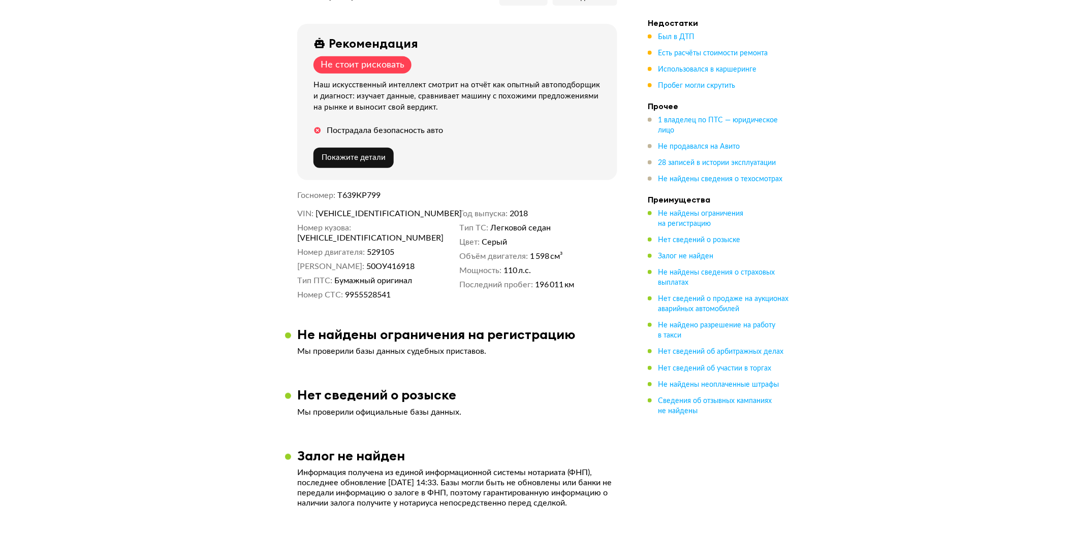
scroll to position [113, 0]
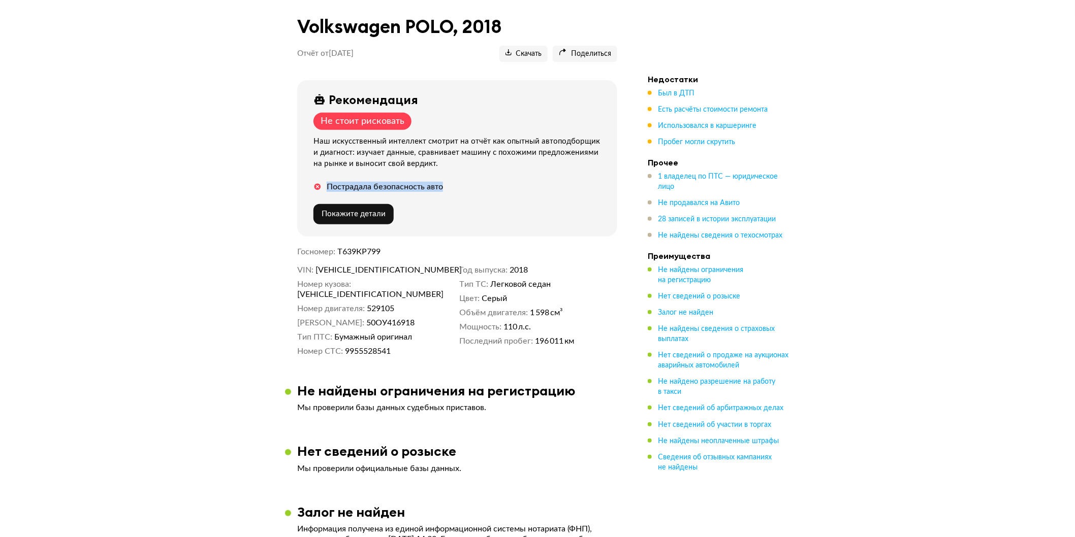
drag, startPoint x: 312, startPoint y: 185, endPoint x: 458, endPoint y: 188, distance: 145.8
click at [458, 188] on div "Рекомендация Не стоит рисковать Наш искусственный интеллект смотрит на отчёт ка…" at bounding box center [457, 158] width 320 height 156
click at [339, 150] on div "Наш искусственный интеллект смотрит на отчёт как опытный автоподборщик и диагно…" at bounding box center [459, 153] width 292 height 34
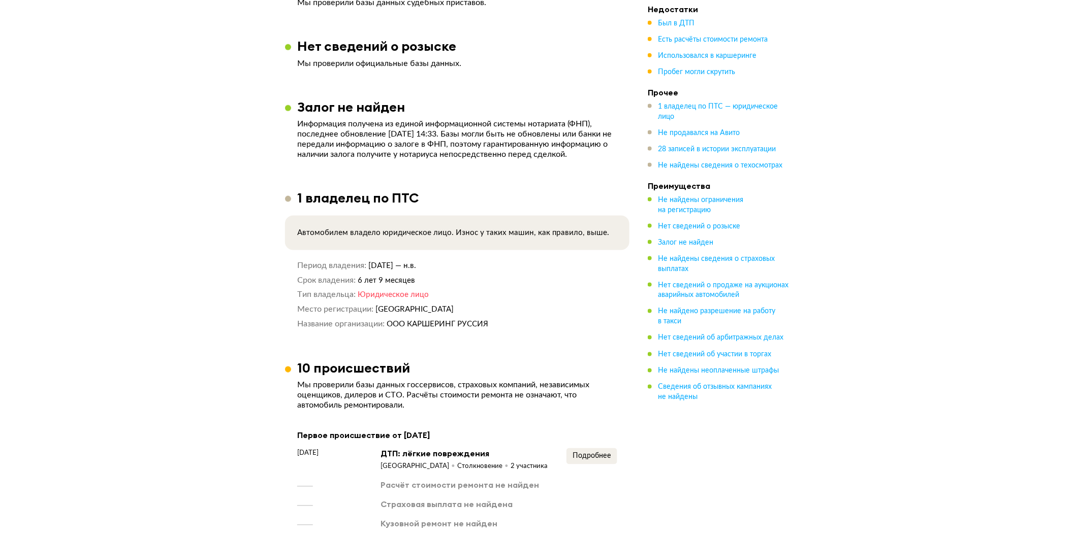
scroll to position [621, 0]
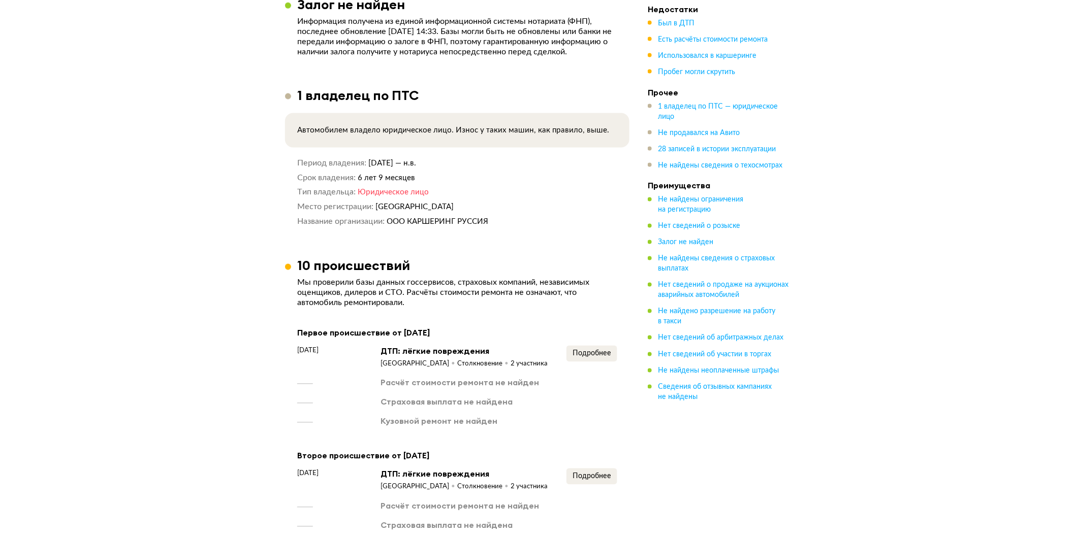
click at [580, 341] on div "Первое происшествие от [DATE] [DATE] ДТП: лёгкие повреждения [GEOGRAPHIC_DATA] …" at bounding box center [457, 377] width 320 height 101
click at [586, 350] on span "Подробнее" at bounding box center [591, 353] width 39 height 7
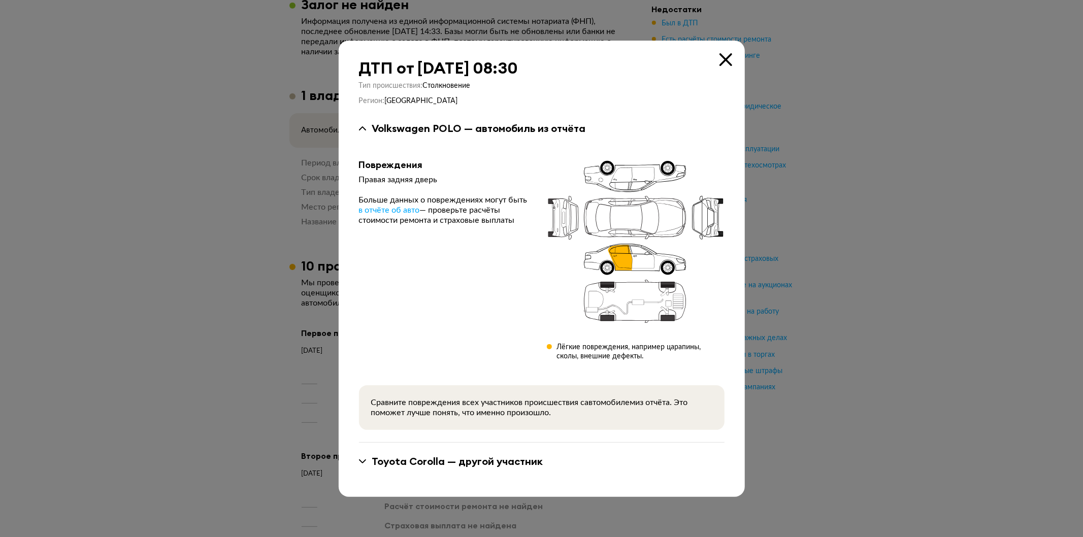
click at [723, 53] on div "ДТП от [DATE] 08:30 Тип происшествия : Столкновение Регион : Москва Volkswagen …" at bounding box center [542, 269] width 406 height 457
click at [729, 56] on icon at bounding box center [726, 59] width 13 height 13
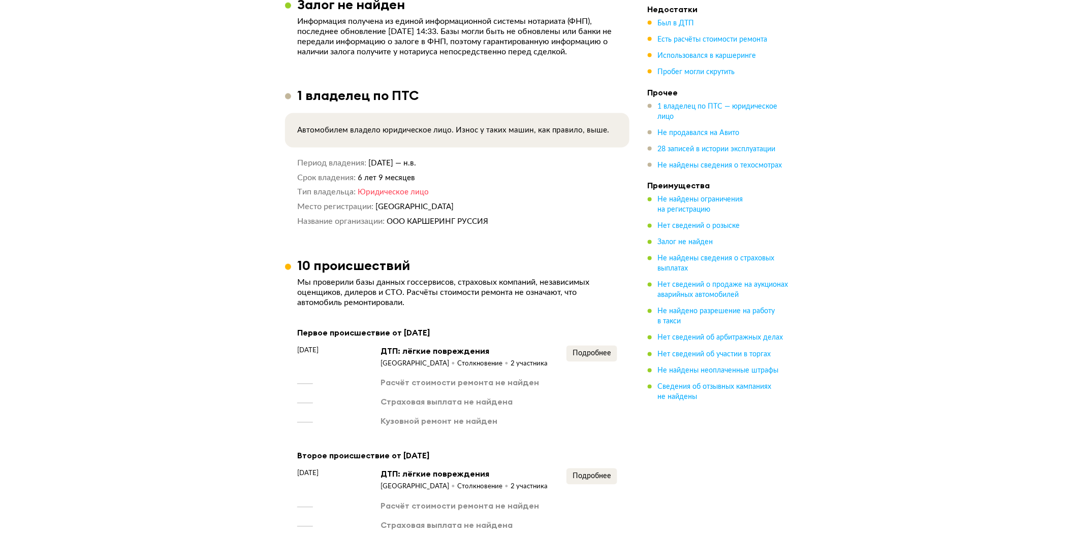
scroll to position [902, 0]
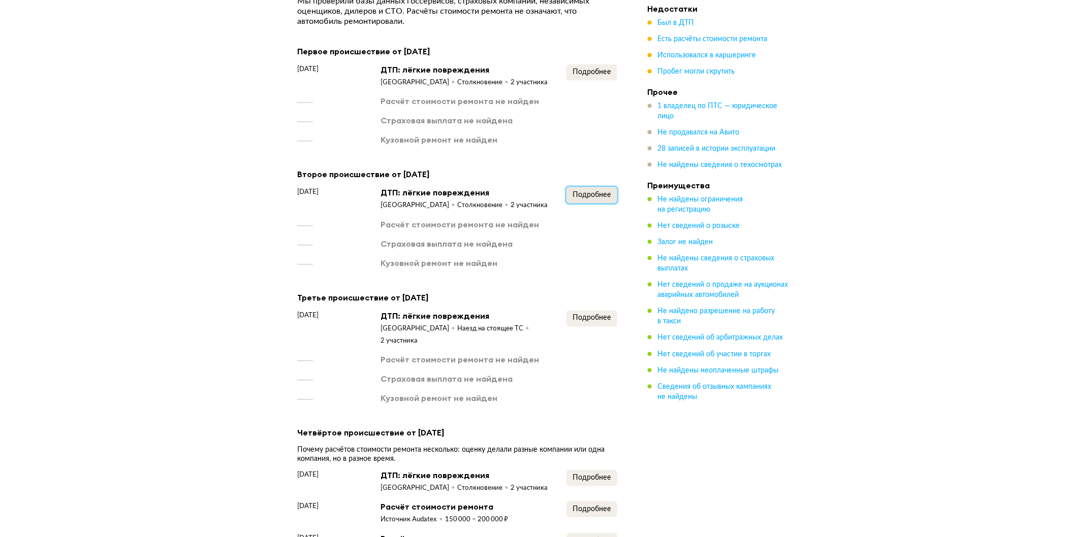
click at [590, 195] on span "Подробнее" at bounding box center [591, 194] width 39 height 7
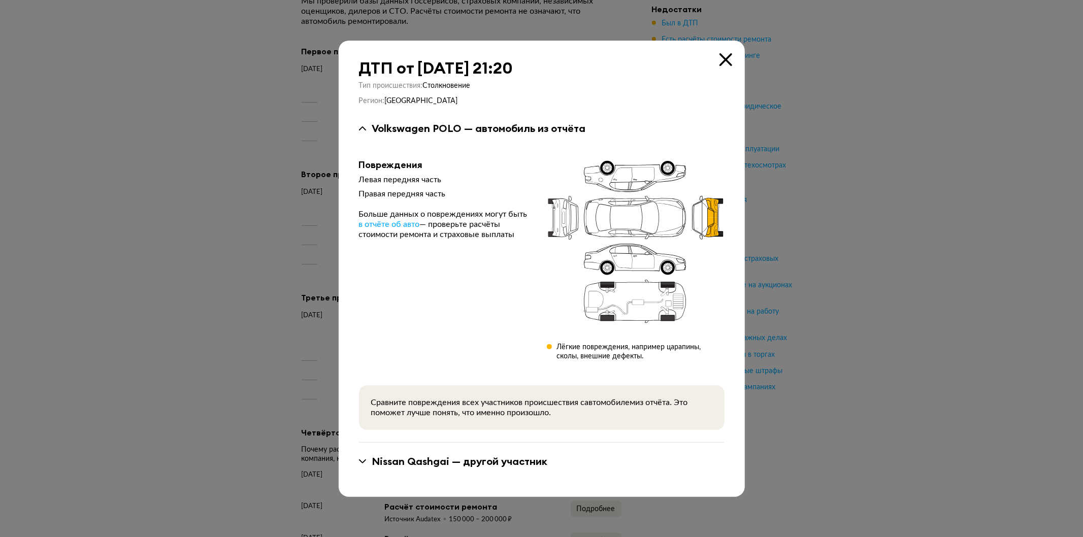
click at [730, 56] on icon at bounding box center [726, 59] width 13 height 13
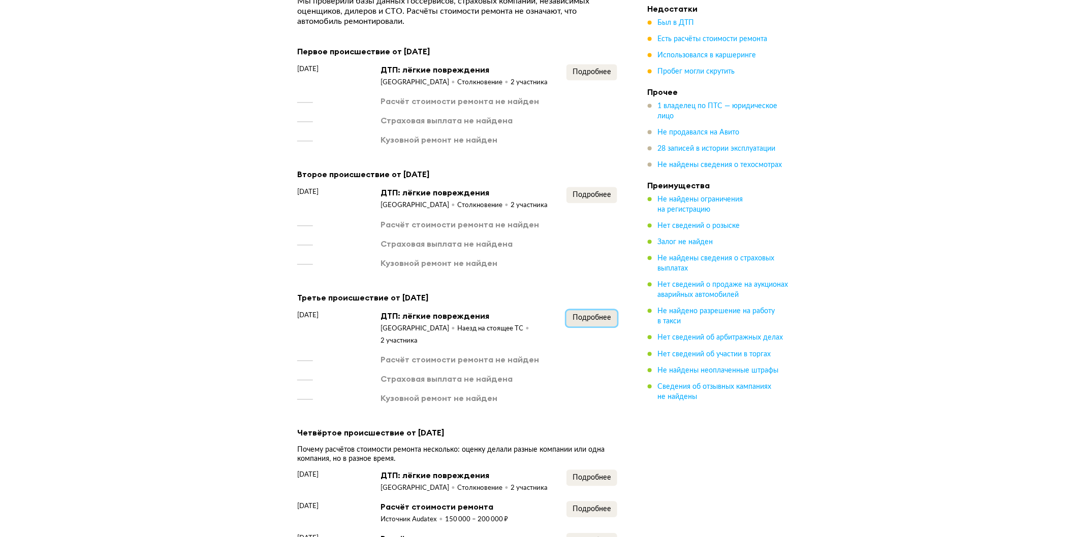
click at [586, 317] on span "Подробнее" at bounding box center [591, 317] width 39 height 7
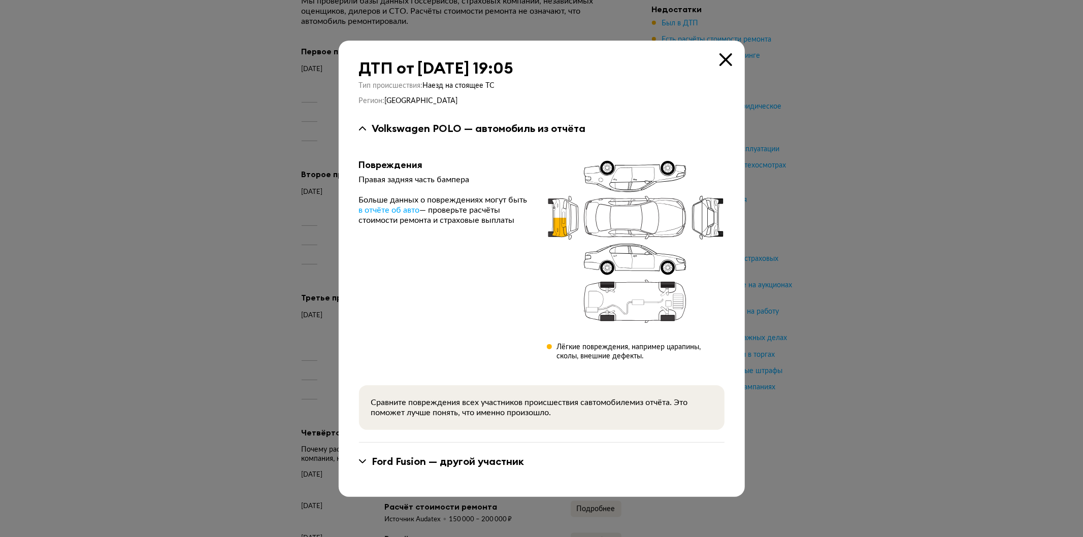
click at [729, 60] on icon at bounding box center [726, 59] width 13 height 13
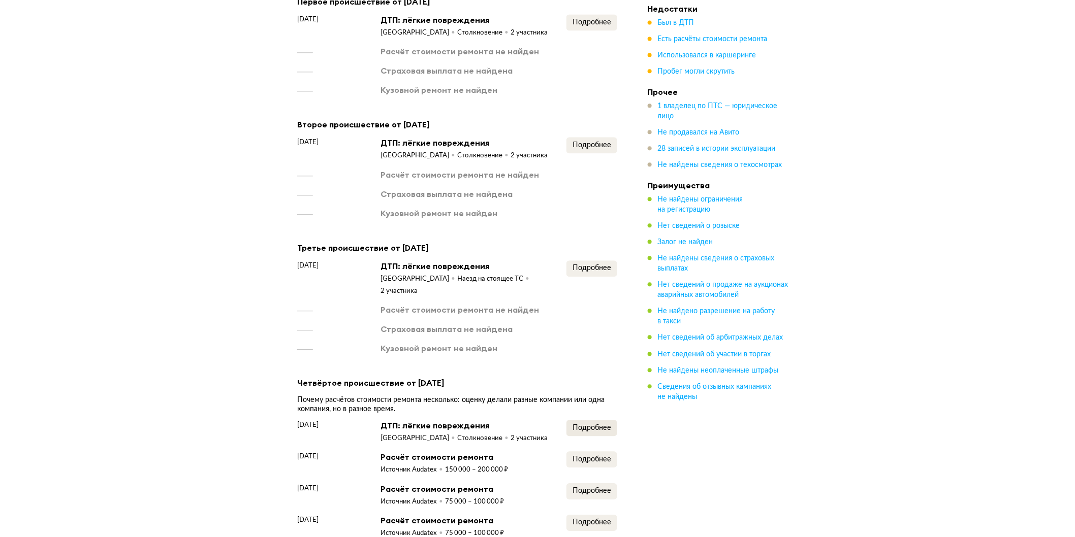
scroll to position [1072, 0]
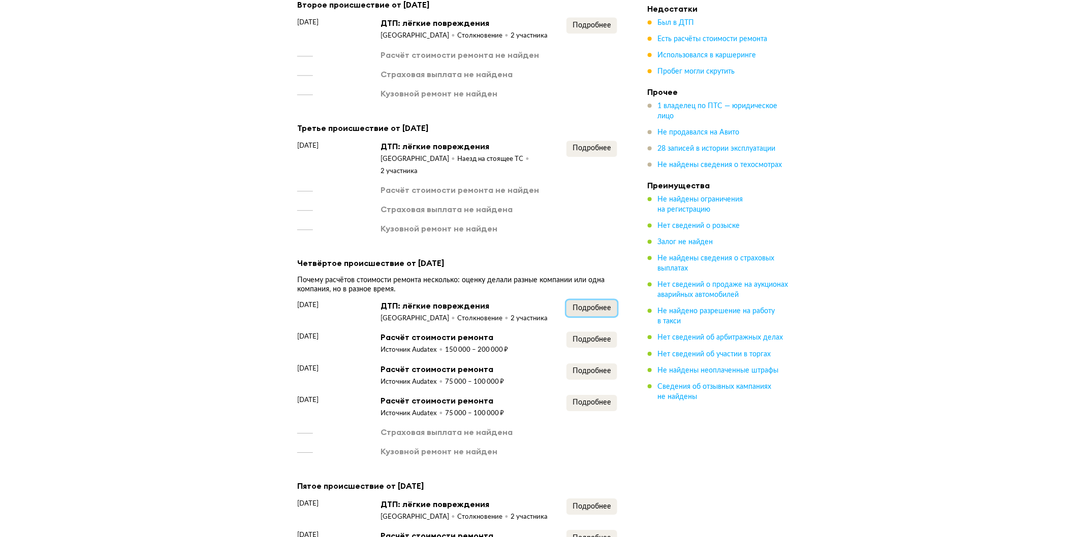
click at [602, 300] on button "Подробнее" at bounding box center [591, 308] width 51 height 16
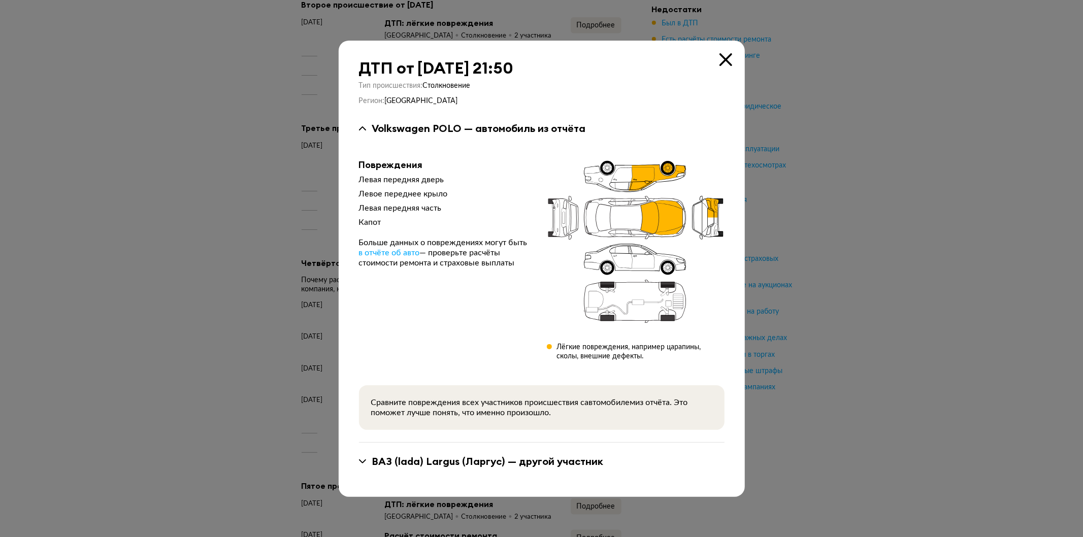
click at [720, 58] on icon at bounding box center [726, 59] width 13 height 13
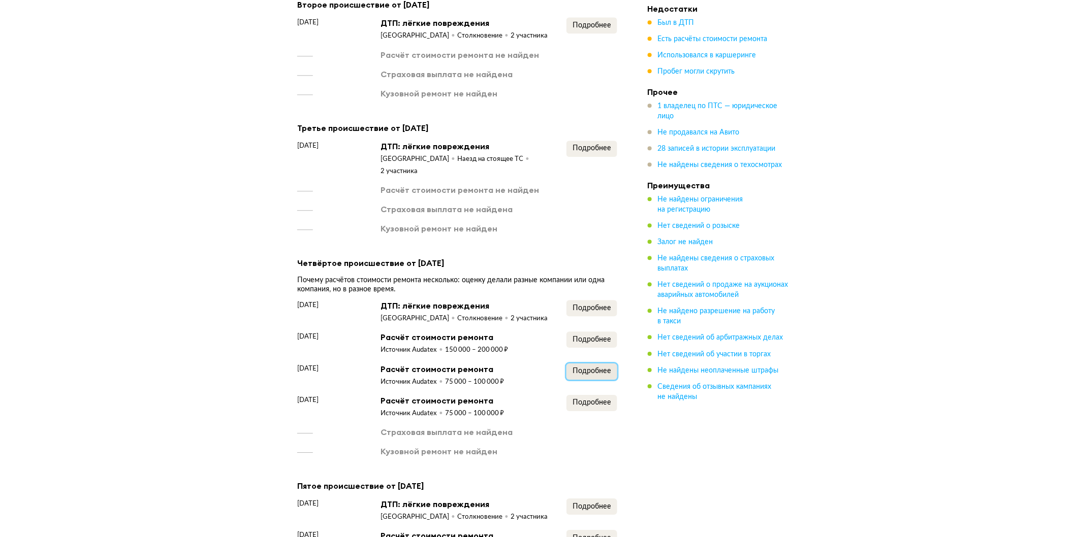
click at [590, 368] on span "Подробнее" at bounding box center [591, 371] width 39 height 7
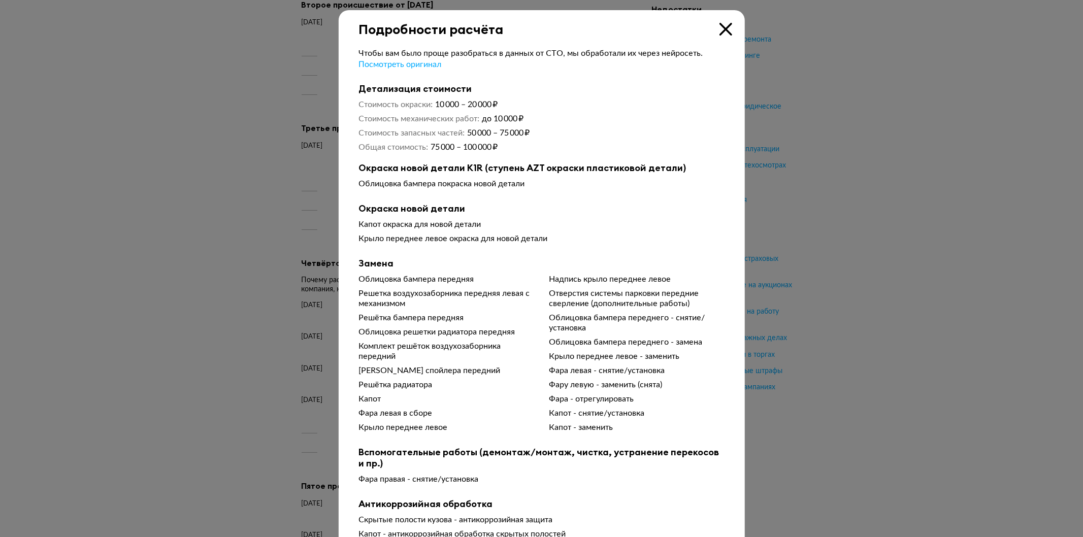
click at [725, 29] on icon at bounding box center [726, 29] width 13 height 13
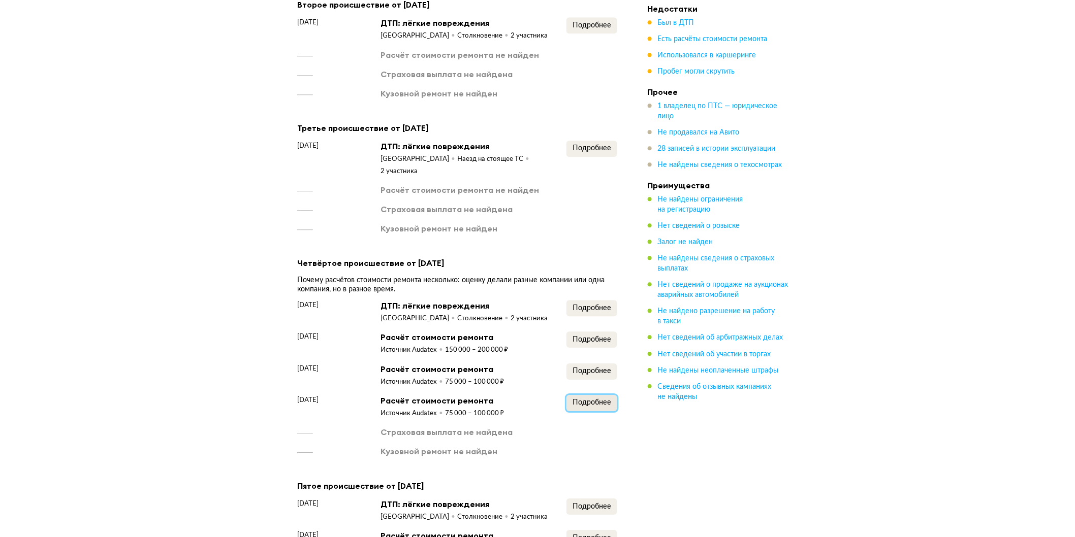
click at [580, 400] on button "Подробнее" at bounding box center [591, 403] width 51 height 16
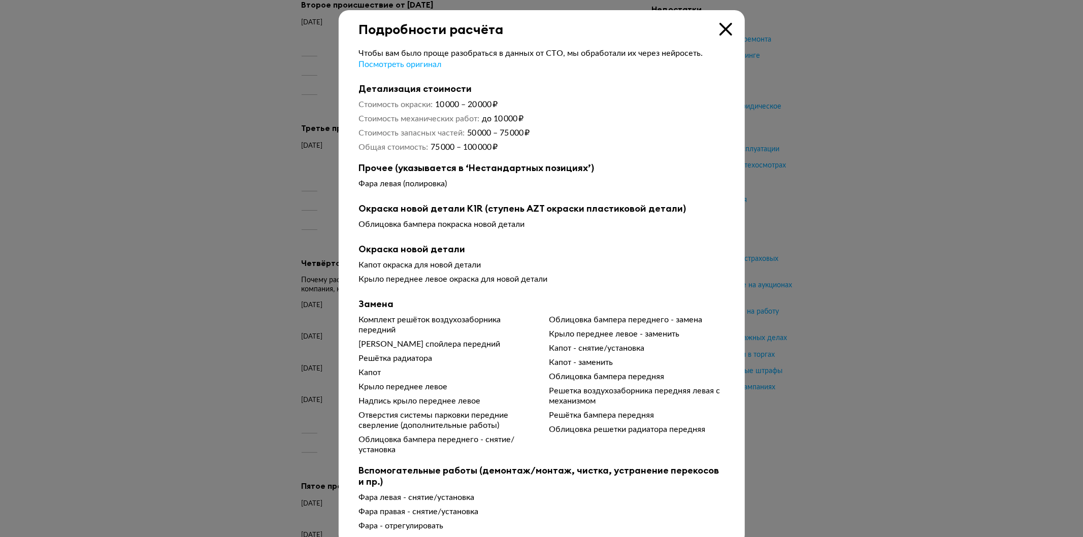
click at [720, 31] on icon at bounding box center [726, 29] width 13 height 13
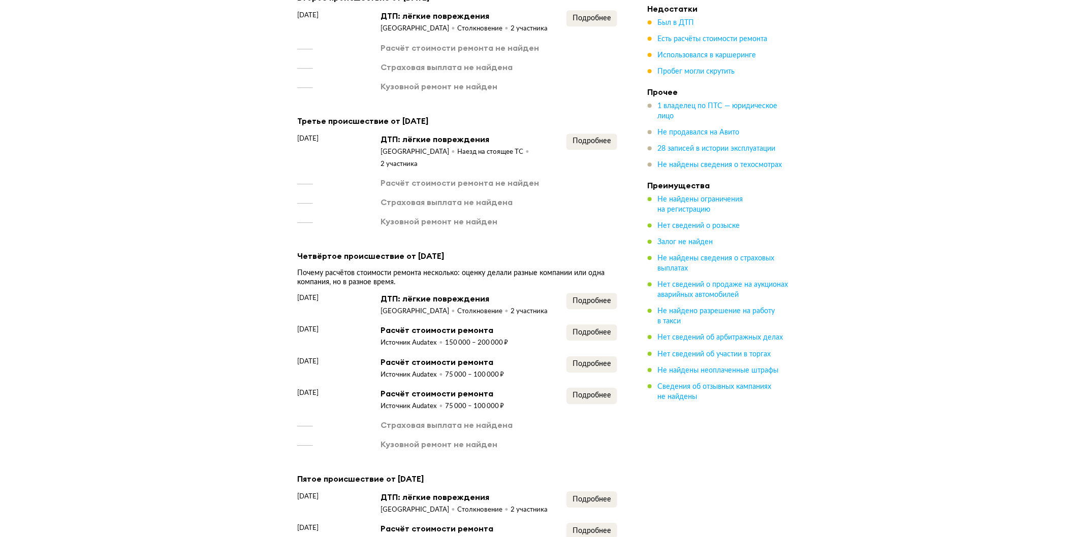
scroll to position [1241, 0]
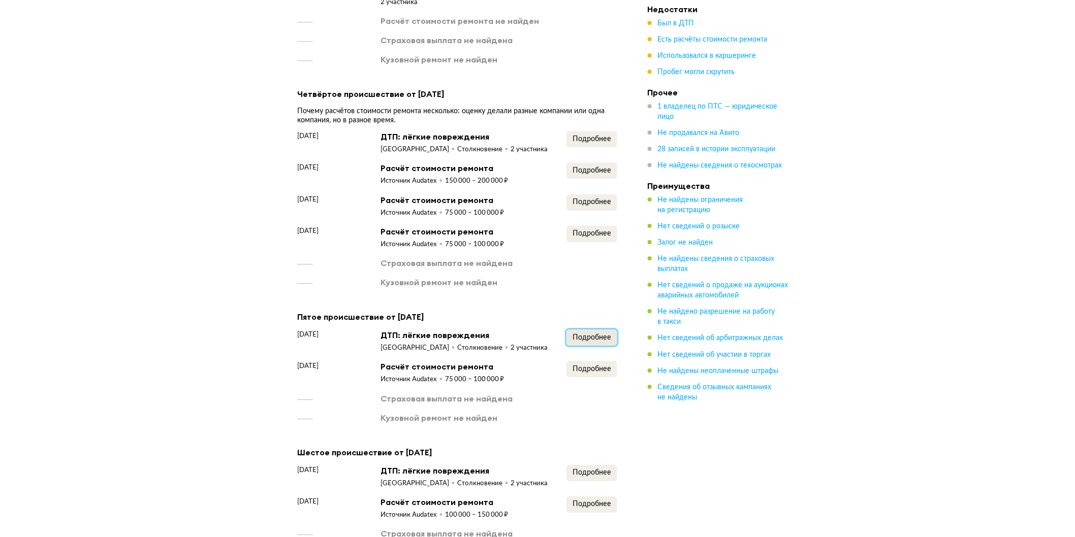
click at [587, 334] on span "Подробнее" at bounding box center [591, 337] width 39 height 7
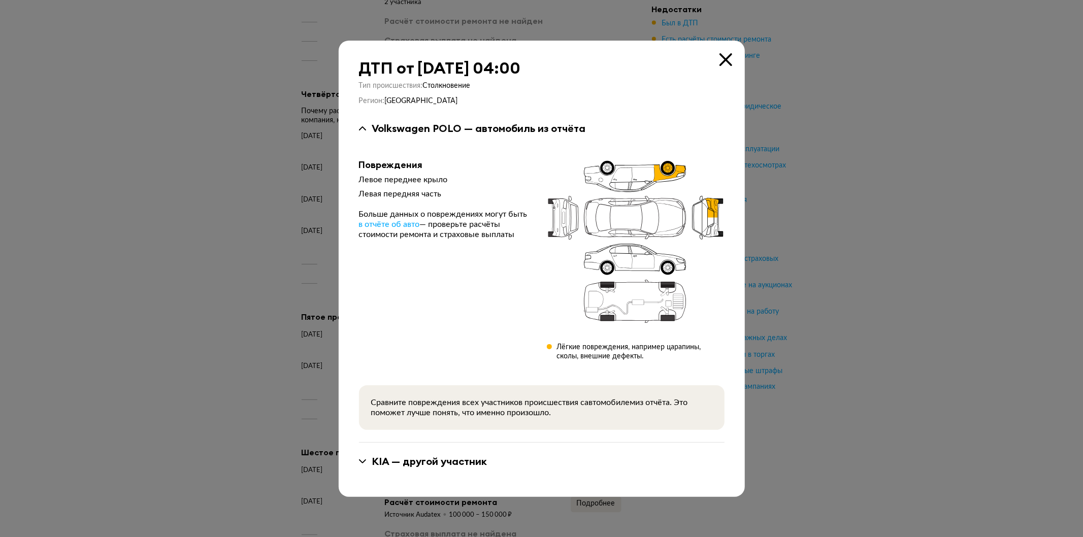
click at [730, 62] on icon at bounding box center [726, 59] width 13 height 13
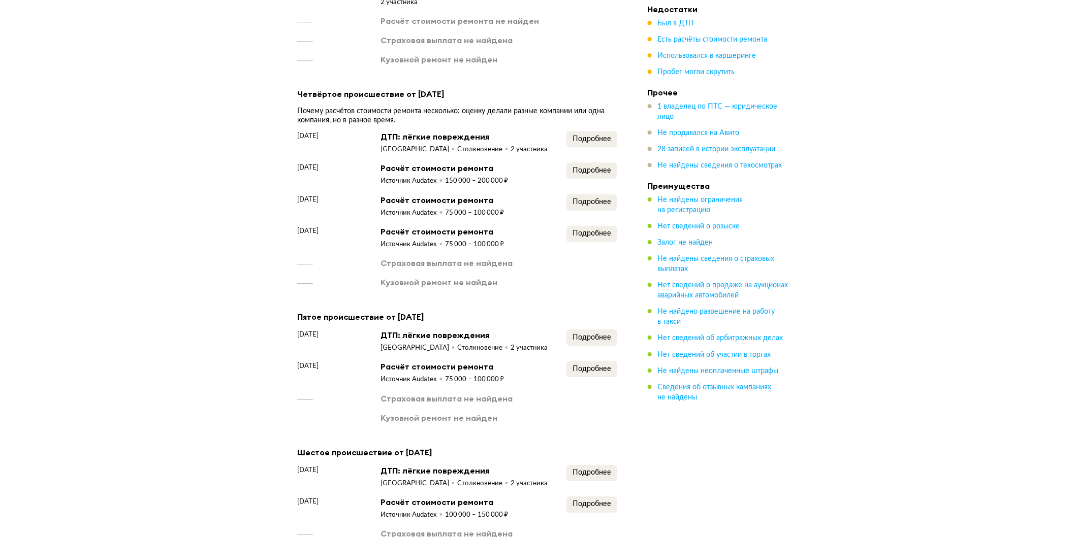
scroll to position [1410, 0]
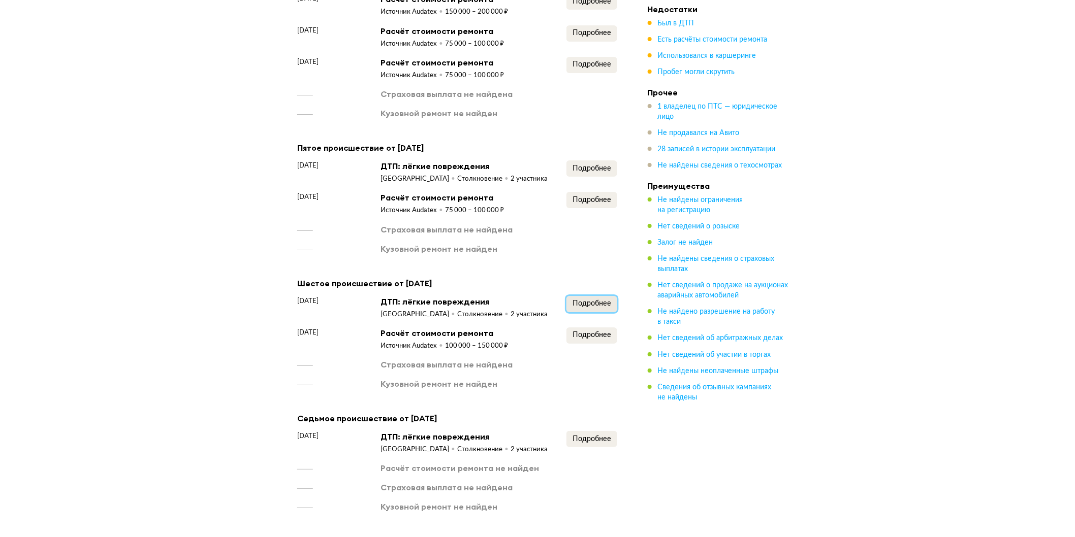
click at [585, 300] on span "Подробнее" at bounding box center [591, 303] width 39 height 7
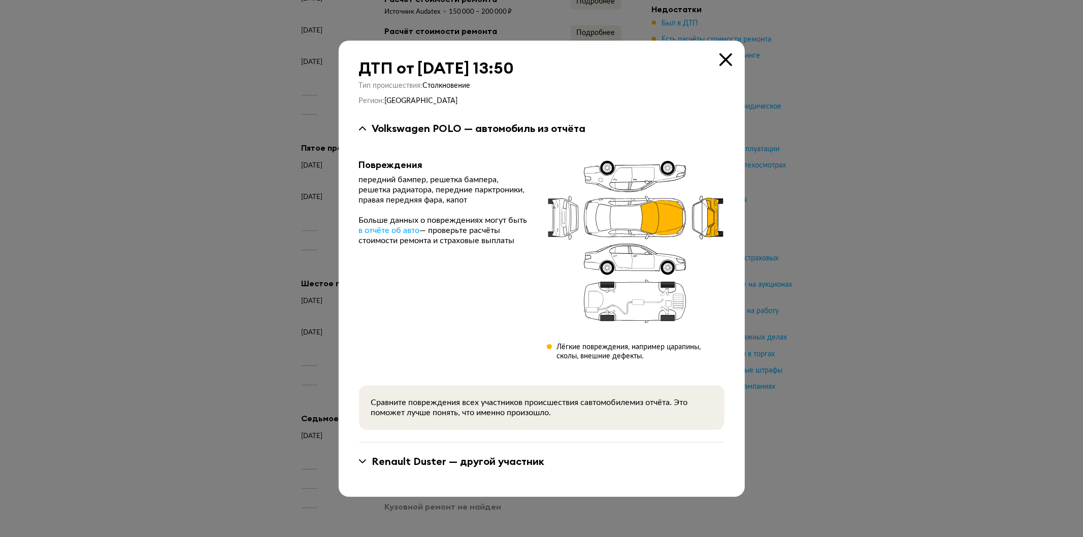
click at [725, 54] on icon at bounding box center [726, 59] width 13 height 13
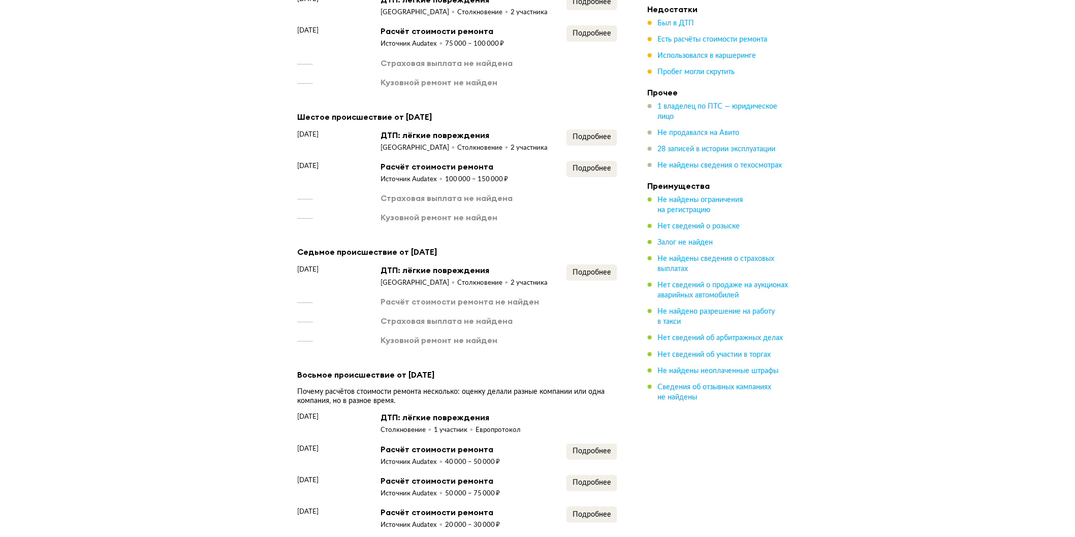
scroll to position [1580, 0]
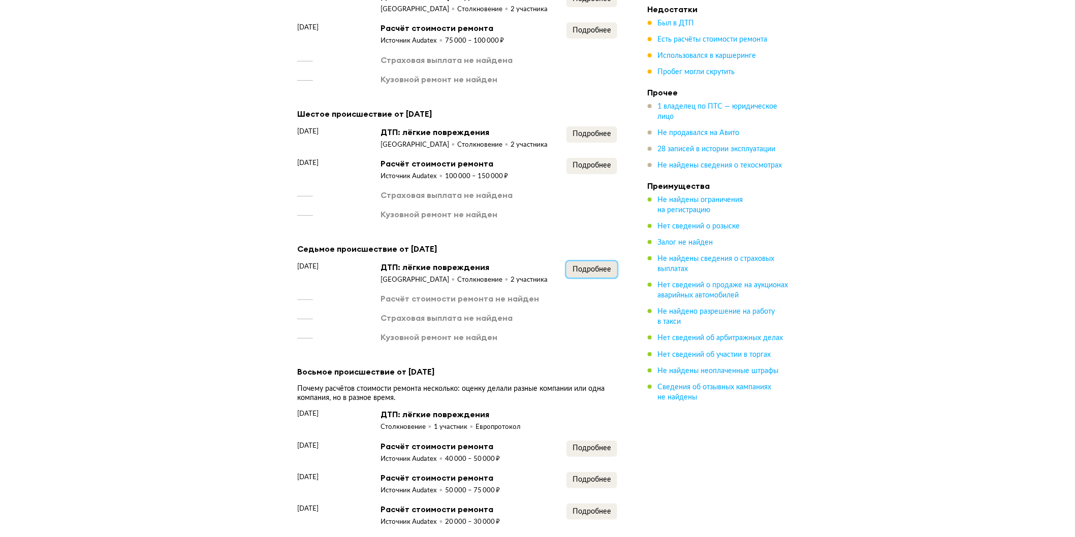
click at [589, 270] on span "Подробнее" at bounding box center [591, 269] width 39 height 7
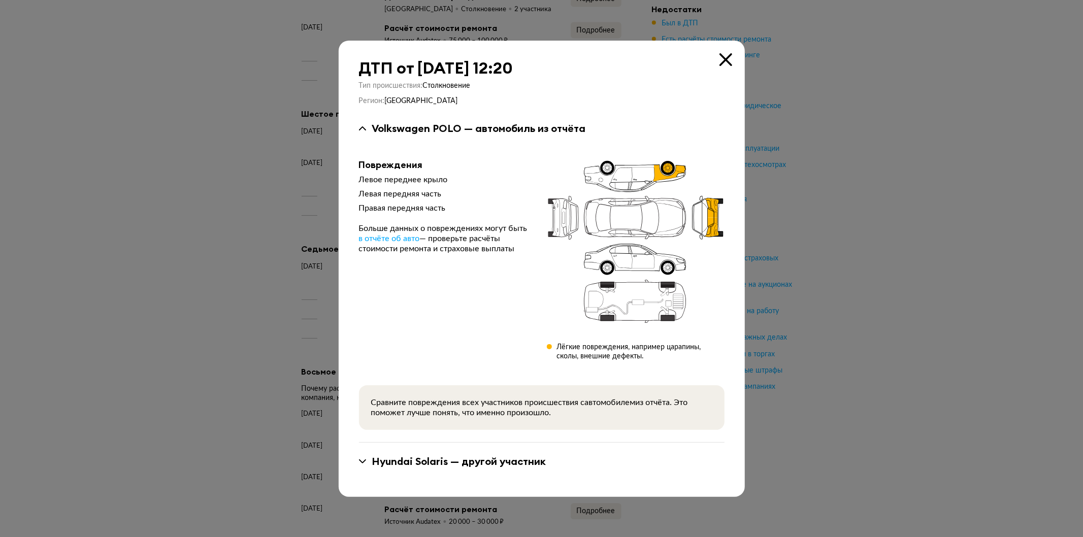
click at [720, 58] on icon at bounding box center [726, 59] width 13 height 13
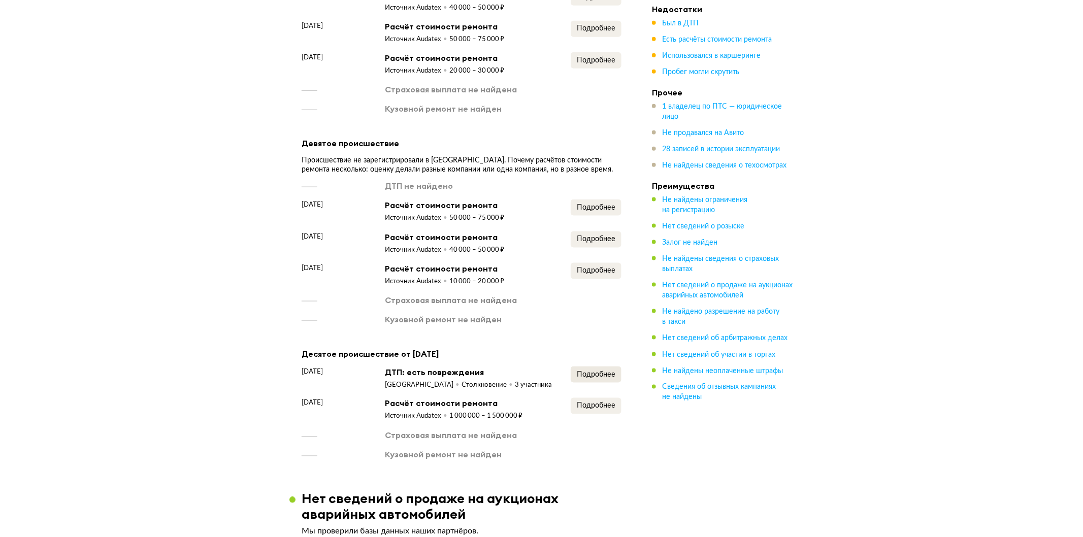
scroll to position [2088, 0]
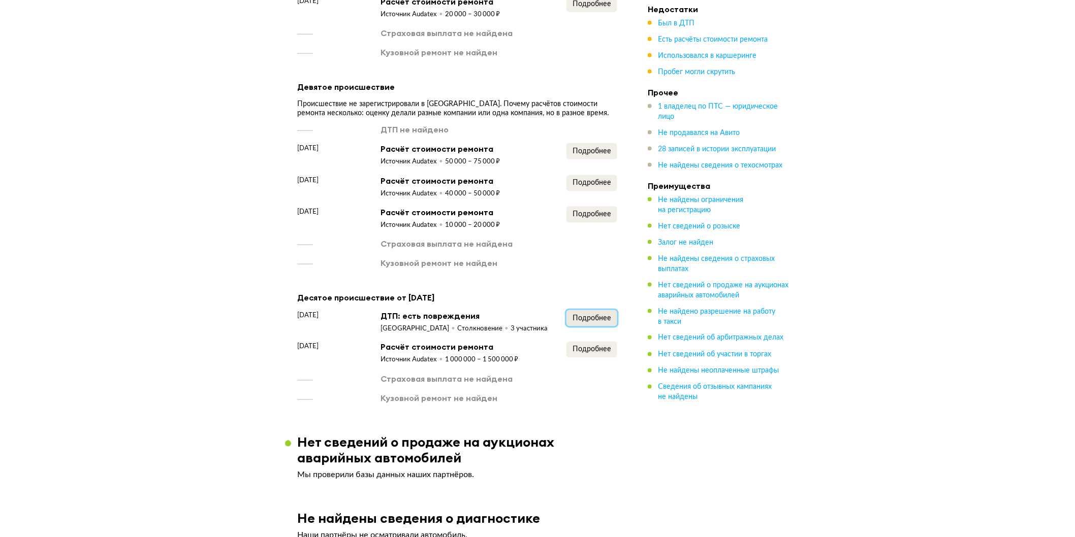
click at [596, 321] on span "Подробнее" at bounding box center [591, 318] width 39 height 7
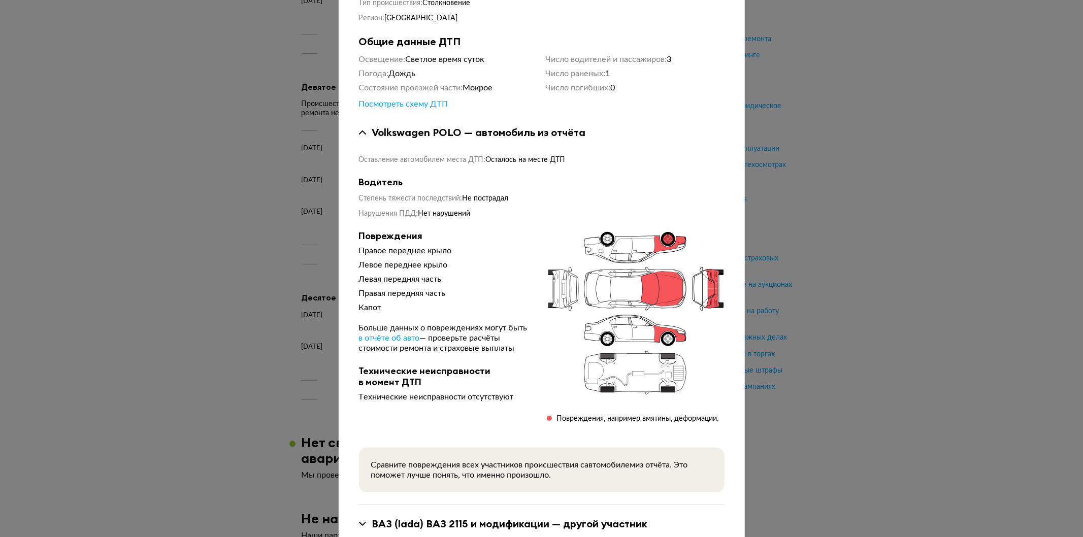
scroll to position [113, 0]
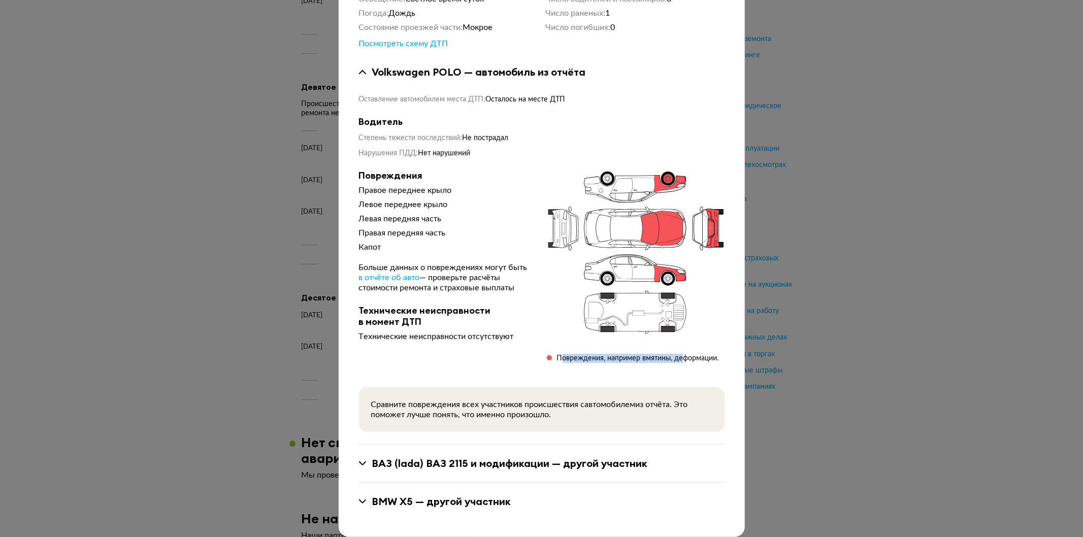
drag, startPoint x: 582, startPoint y: 359, endPoint x: 686, endPoint y: 359, distance: 103.6
click at [685, 359] on div "Повреждения, например вмятины, деформации." at bounding box center [638, 358] width 162 height 9
click at [712, 371] on div "Оставление автомобилем места ДТП : Осталось на месте ДТП Водитель Степень тяжес…" at bounding box center [542, 255] width 366 height 353
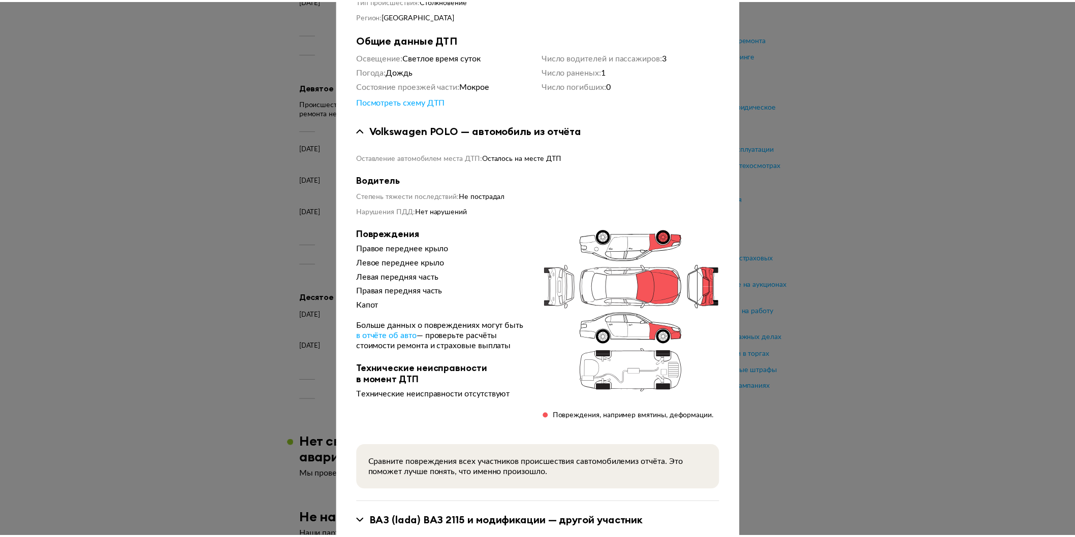
scroll to position [0, 0]
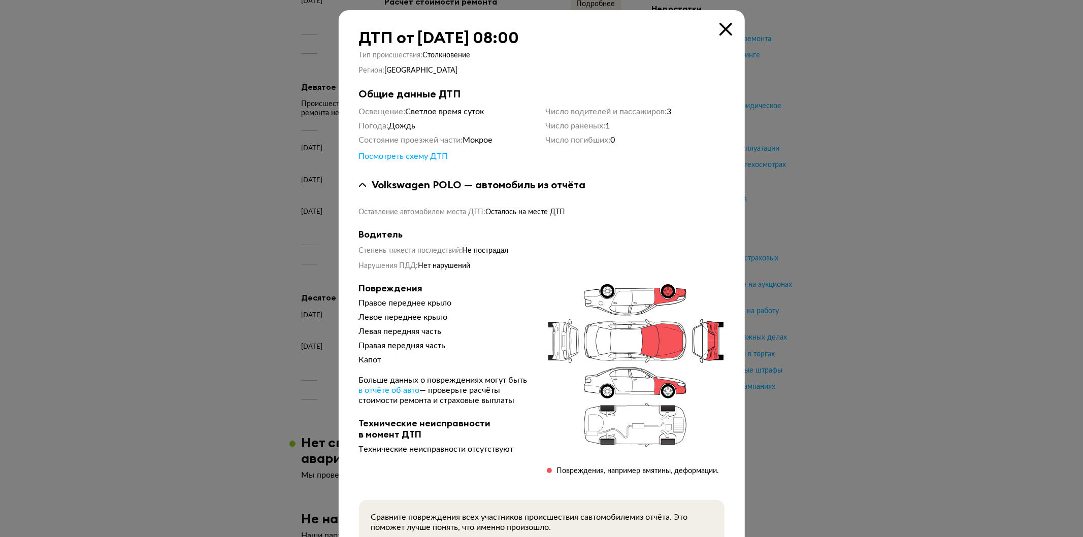
click at [729, 26] on div "ДТП от [DATE] 08:00 Тип происшествия : Столкновение Регион : [GEOGRAPHIC_DATA] …" at bounding box center [542, 330] width 406 height 640
click at [711, 34] on div "ДТП от [DATE] 08:00" at bounding box center [542, 37] width 366 height 18
click at [720, 31] on icon at bounding box center [726, 29] width 13 height 13
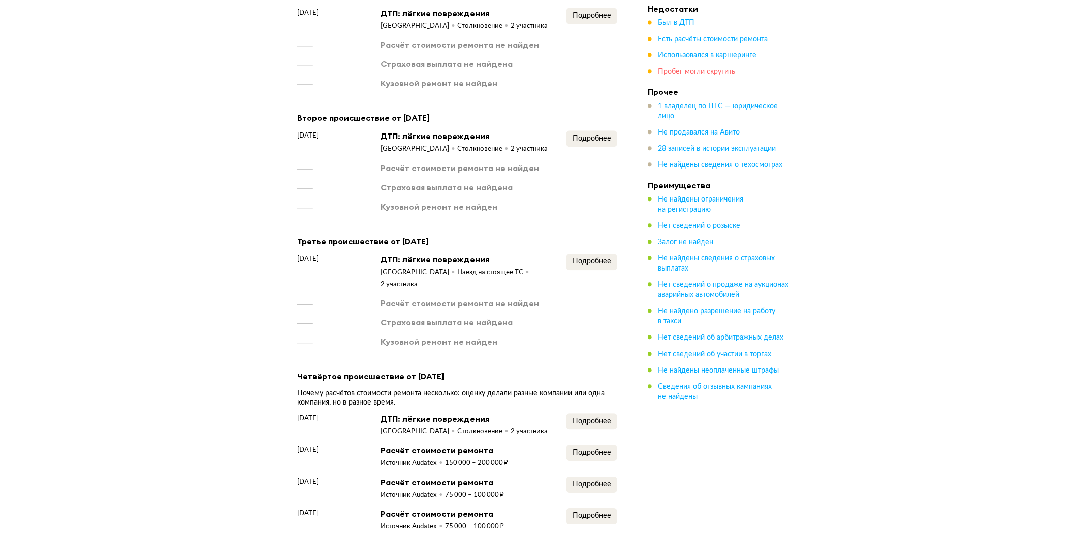
click at [724, 72] on span "Пробег могли скрутить" at bounding box center [696, 72] width 77 height 7
